Goal: Task Accomplishment & Management: Manage account settings

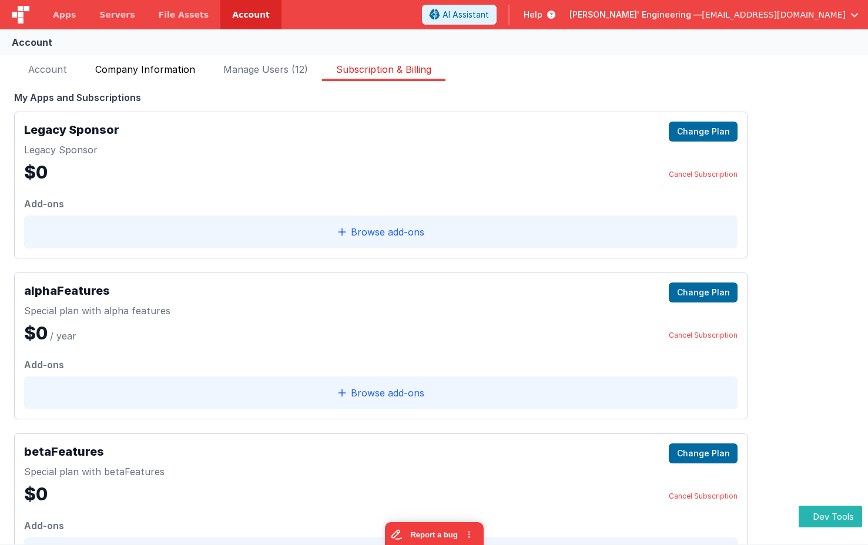
click at [148, 69] on span "Company Information" at bounding box center [145, 71] width 100 height 19
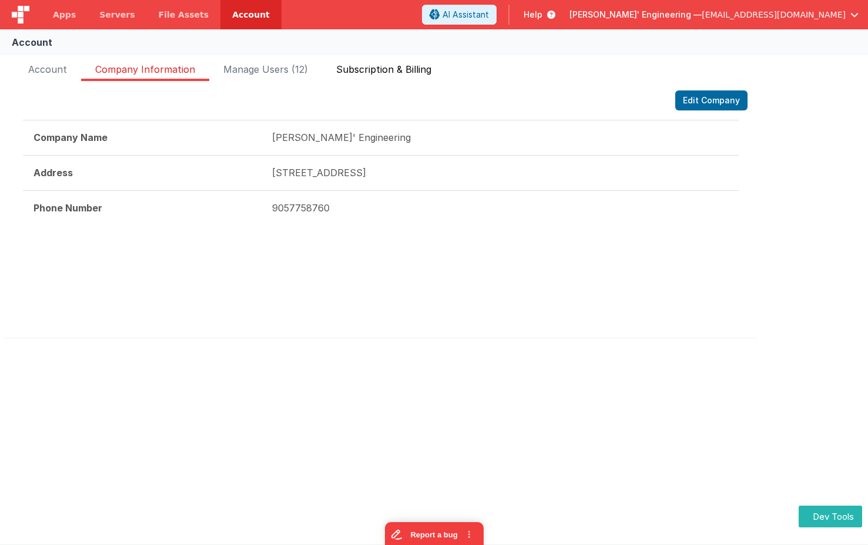
click at [433, 68] on li "Subscription & Billing" at bounding box center [383, 71] width 123 height 19
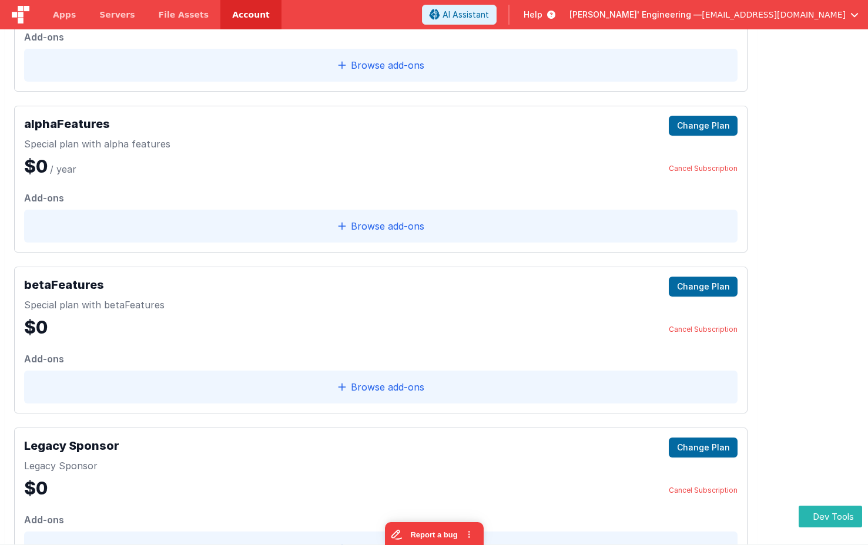
scroll to position [237, 0]
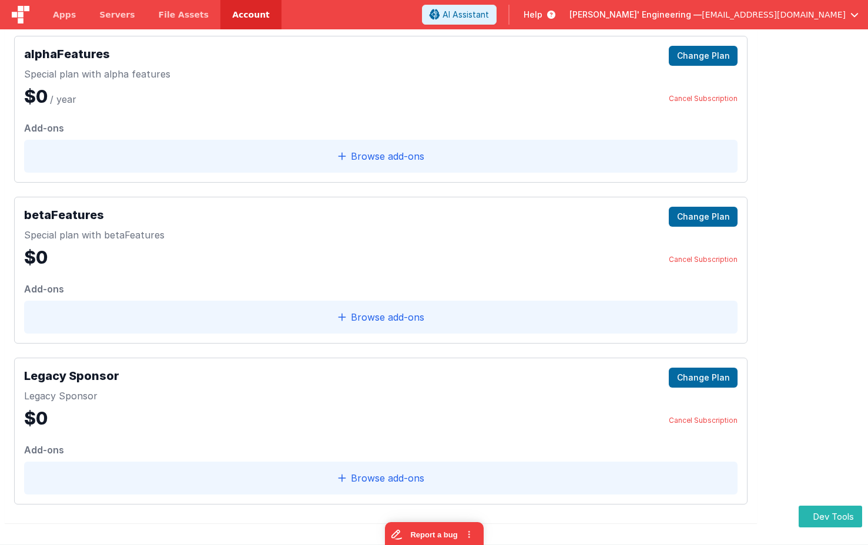
click at [790, 225] on div "FakeApp One Starter Plan Change plan Last payment [DATE] Next payment [DATE] Am…" at bounding box center [434, 182] width 868 height 726
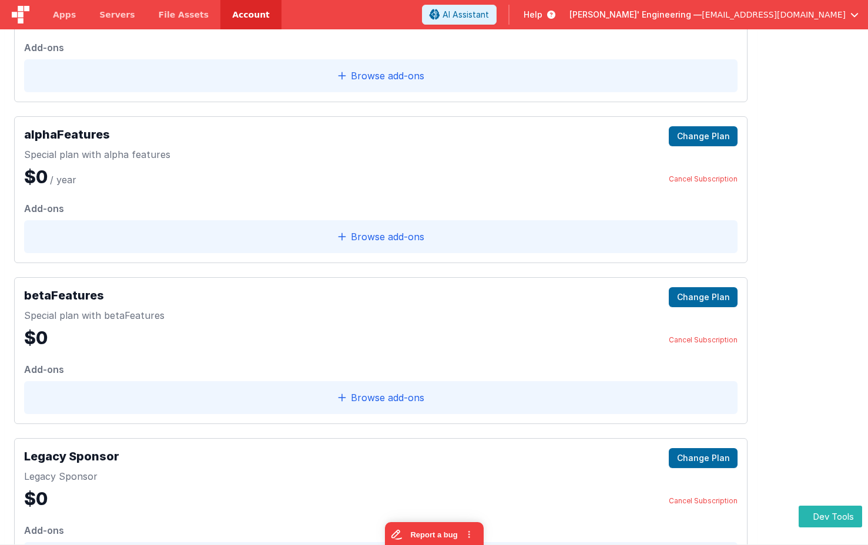
scroll to position [85, 0]
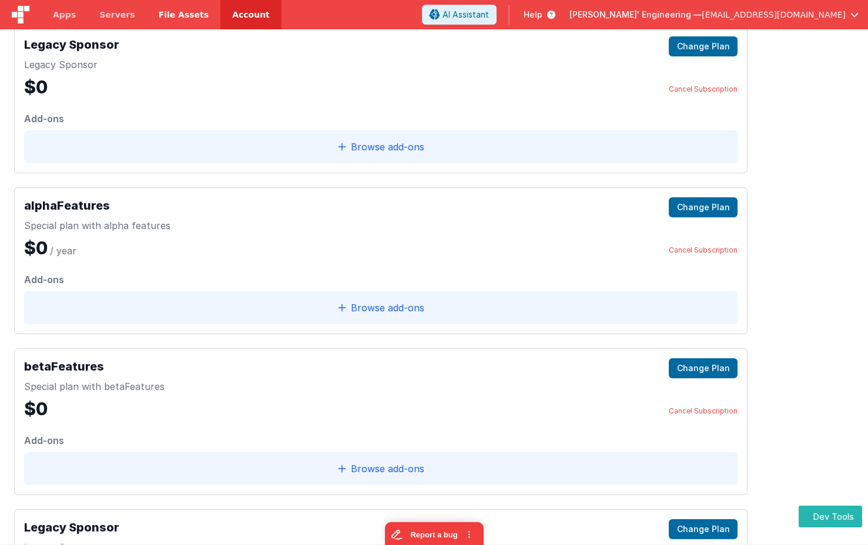
click at [189, 23] on link "File Assets" at bounding box center [184, 14] width 74 height 29
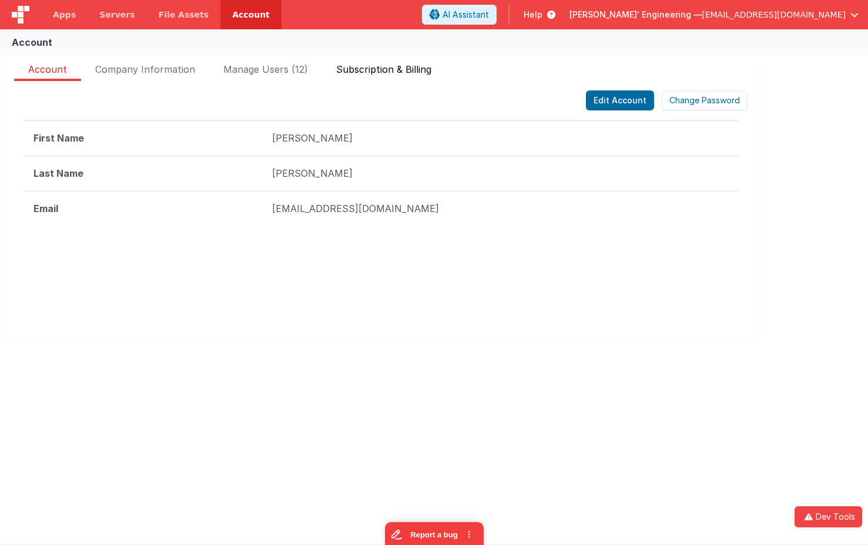
click at [373, 69] on span "Subscription & Billing" at bounding box center [383, 71] width 95 height 19
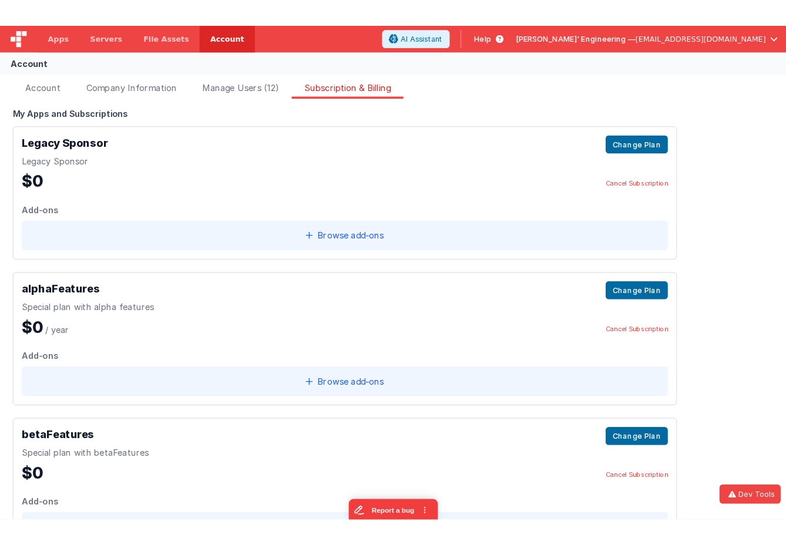
scroll to position [5, 0]
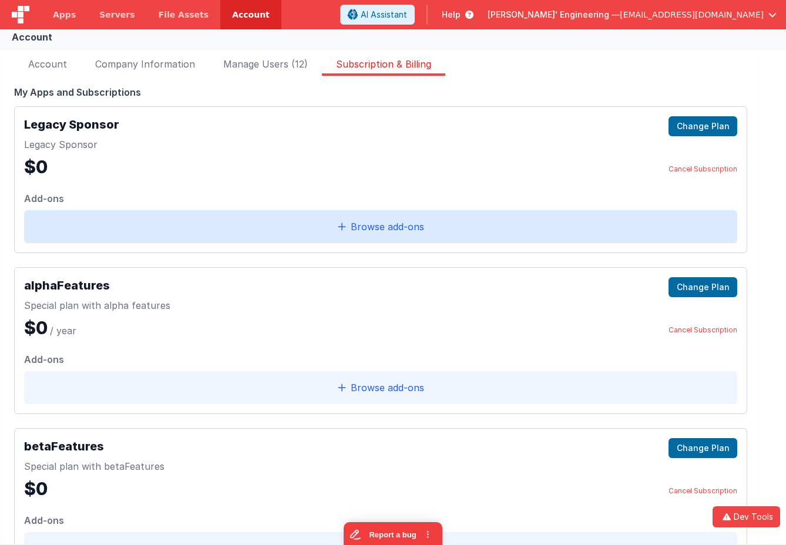
click at [274, 228] on div "Browse add‑ons" at bounding box center [380, 226] width 713 height 33
click at [355, 231] on span "Browse add‑ons" at bounding box center [387, 227] width 73 height 14
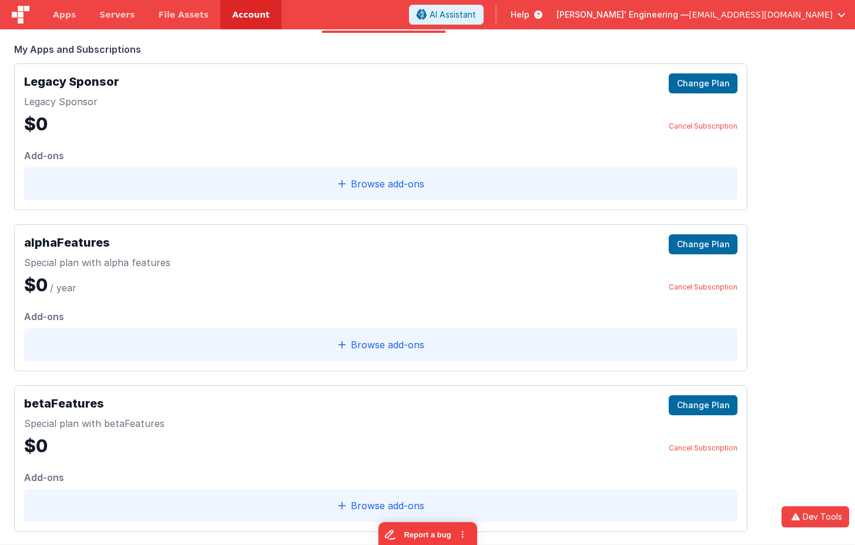
scroll to position [35, 0]
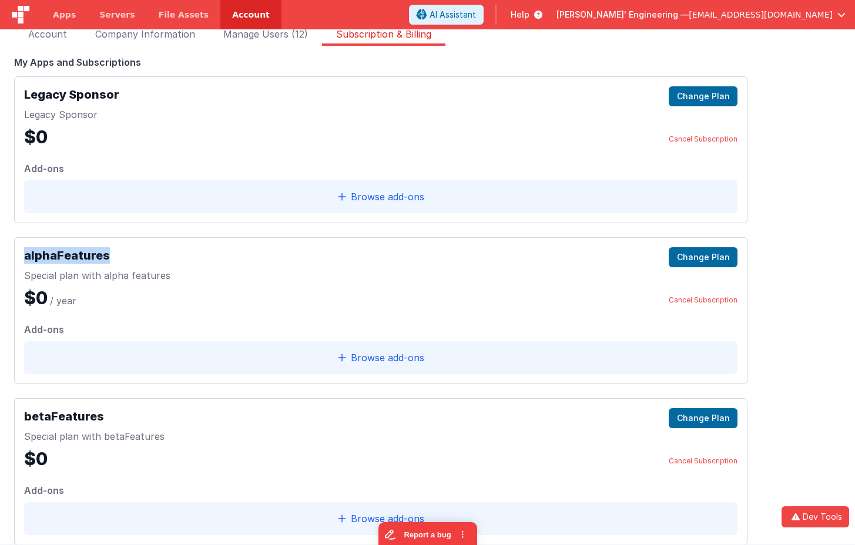
drag, startPoint x: 107, startPoint y: 257, endPoint x: 27, endPoint y: 257, distance: 79.9
click at [27, 257] on h2 "alphaFeatures" at bounding box center [97, 255] width 146 height 16
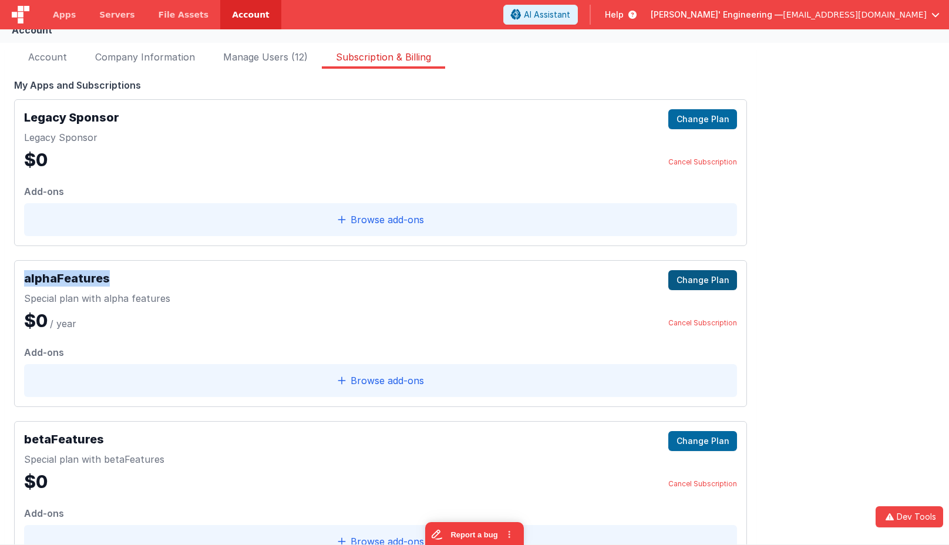
scroll to position [21, 0]
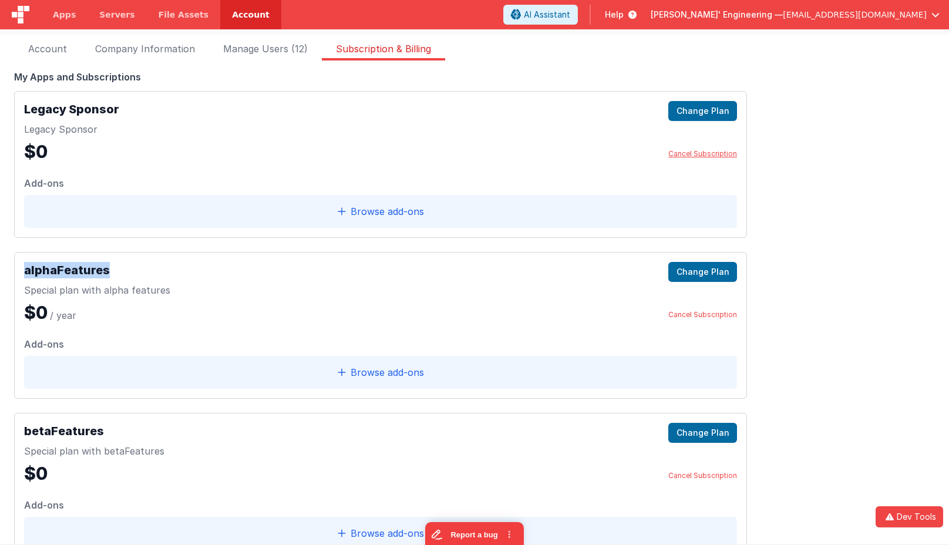
click at [703, 150] on link "Cancel Subscription" at bounding box center [702, 153] width 69 height 9
